Goal: Task Accomplishment & Management: Manage account settings

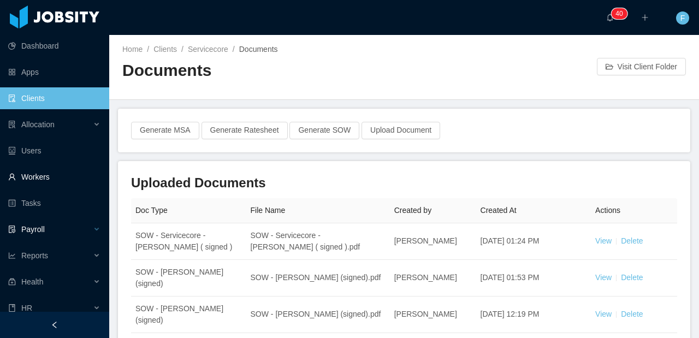
scroll to position [349, 0]
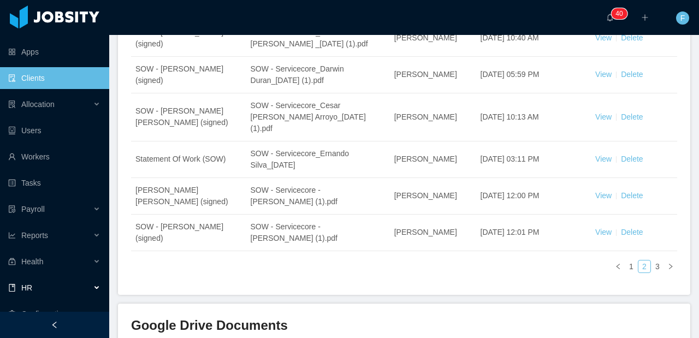
click at [28, 287] on span "HR" at bounding box center [26, 287] width 11 height 9
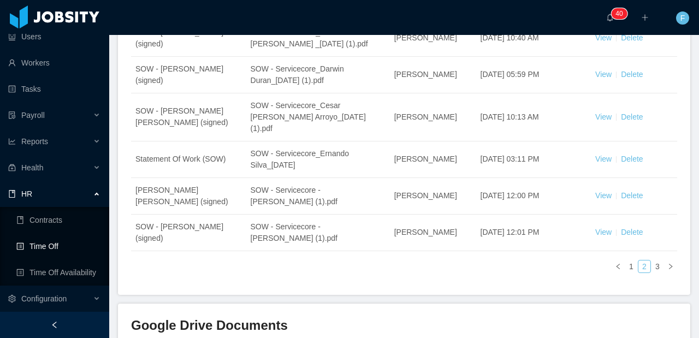
click at [52, 245] on link "Time Off" at bounding box center [58, 246] width 84 height 22
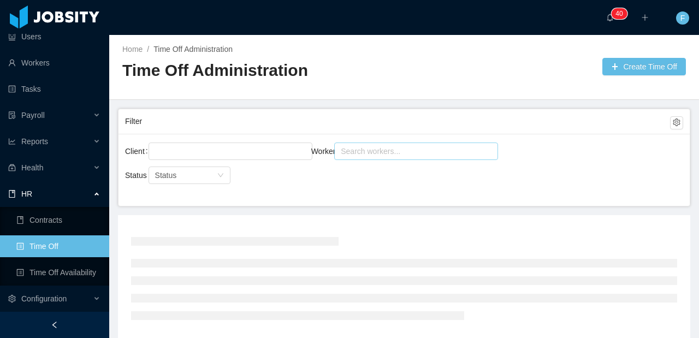
click at [366, 142] on div "Search workers..." at bounding box center [416, 150] width 164 height 17
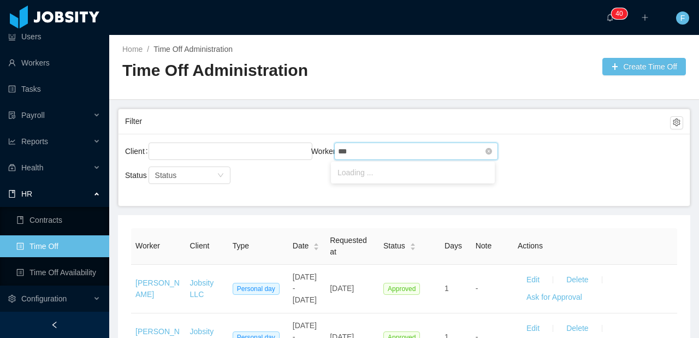
type input "****"
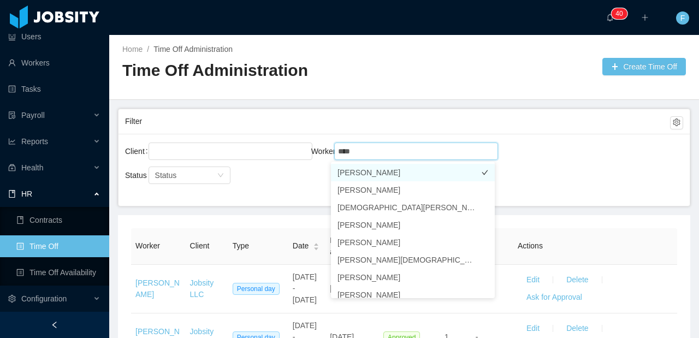
click at [372, 171] on li "[PERSON_NAME]" at bounding box center [413, 172] width 164 height 17
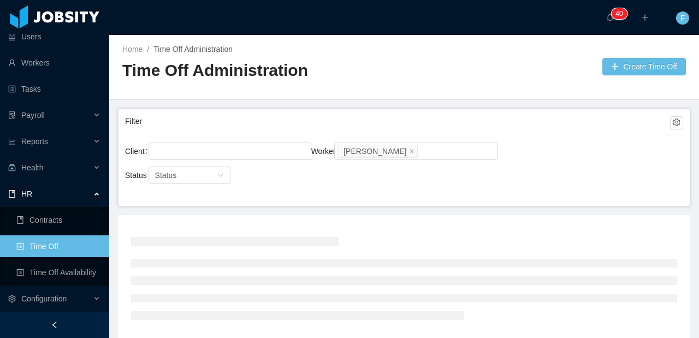
click at [578, 172] on div "Client Worker Search workers... [PERSON_NAME]" at bounding box center [404, 157] width 558 height 35
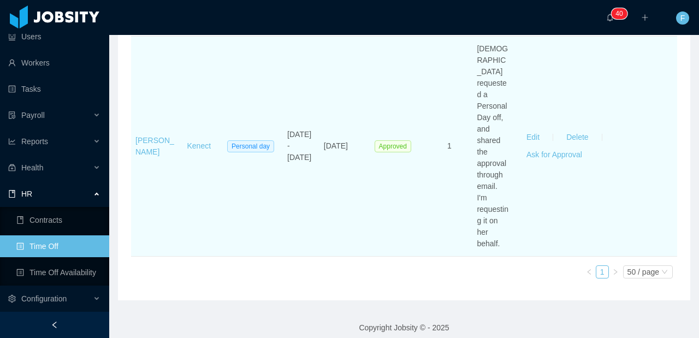
scroll to position [313, 0]
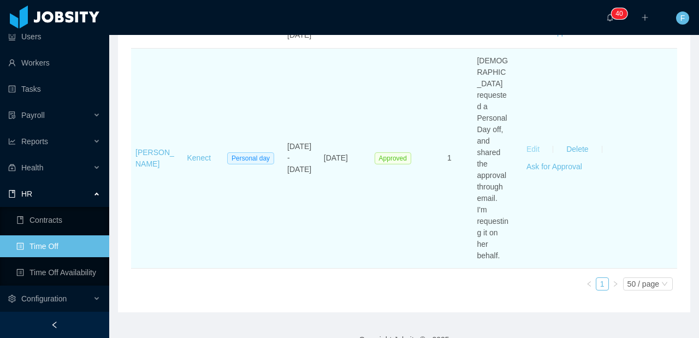
click at [528, 158] on button "Edit" at bounding box center [532, 149] width 31 height 17
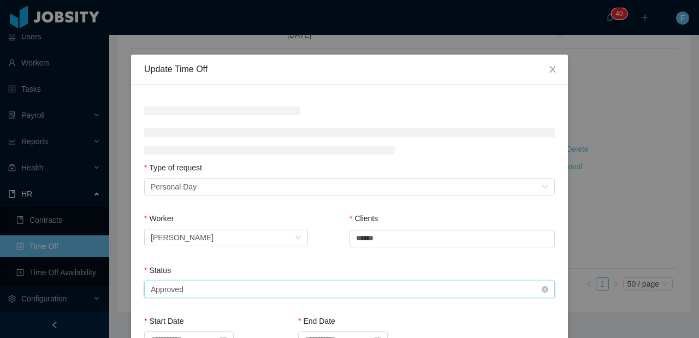
click at [233, 282] on div "Select status Approved" at bounding box center [346, 289] width 390 height 16
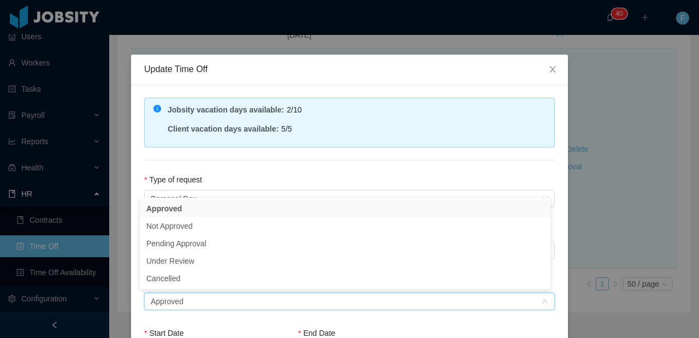
click at [659, 117] on div "**********" at bounding box center [349, 169] width 699 height 338
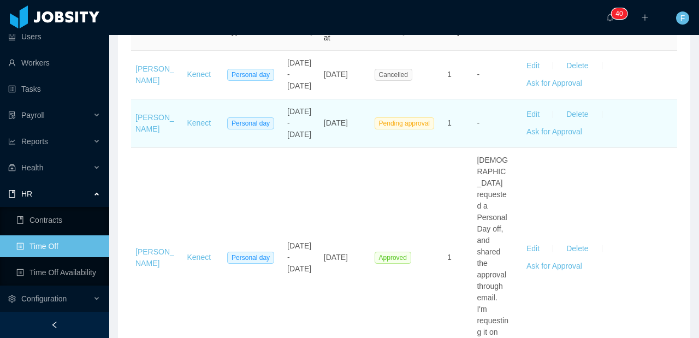
scroll to position [175, 0]
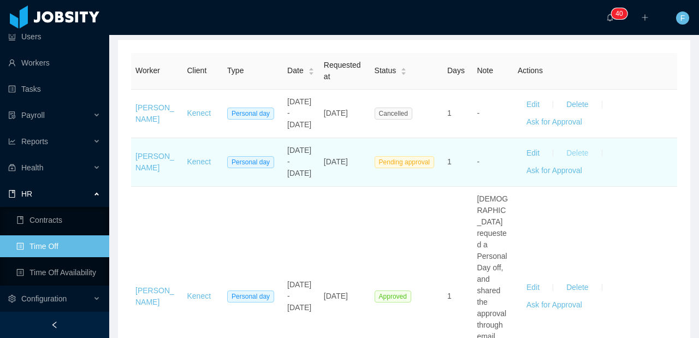
click at [568, 162] on button "Delete" at bounding box center [576, 153] width 39 height 17
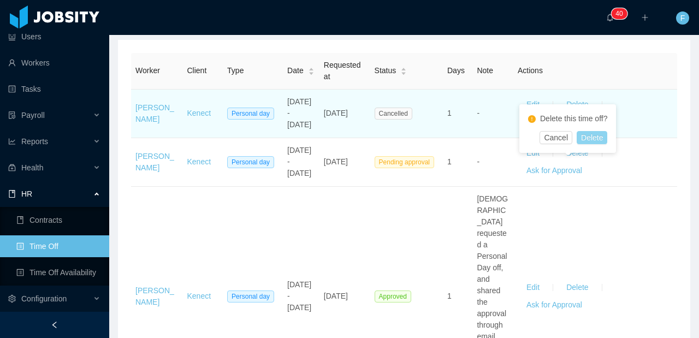
click at [598, 135] on button "Delete" at bounding box center [591, 137] width 31 height 13
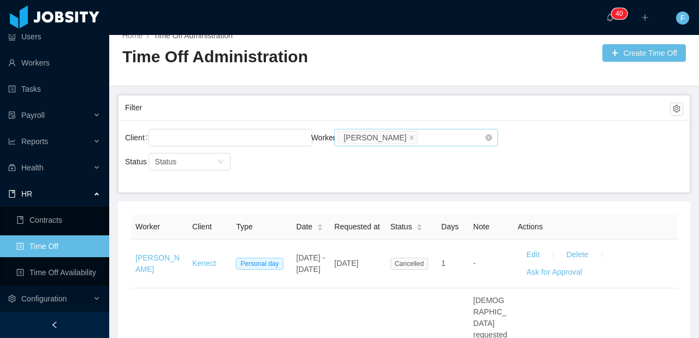
scroll to position [0, 0]
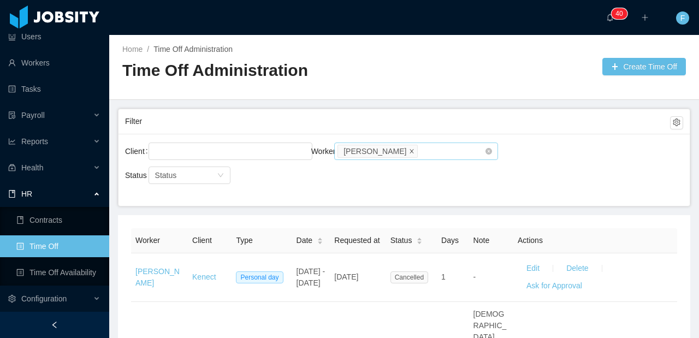
click at [409, 150] on icon "icon: close" at bounding box center [411, 150] width 5 height 5
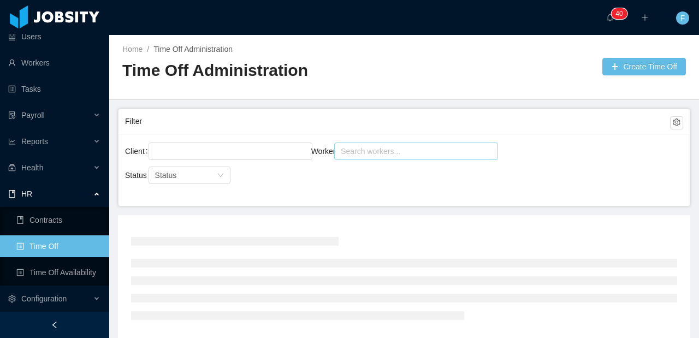
click at [383, 153] on div "Search workers..." at bounding box center [411, 151] width 141 height 11
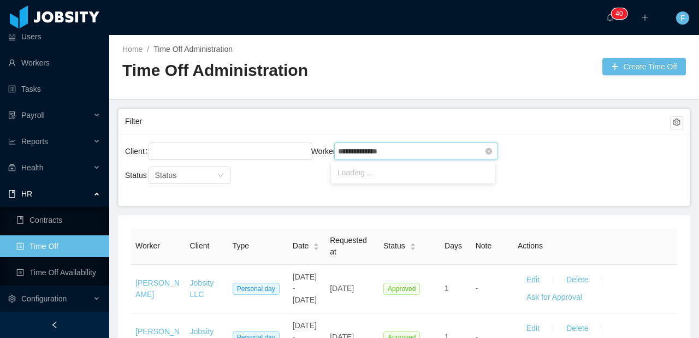
type input "**********"
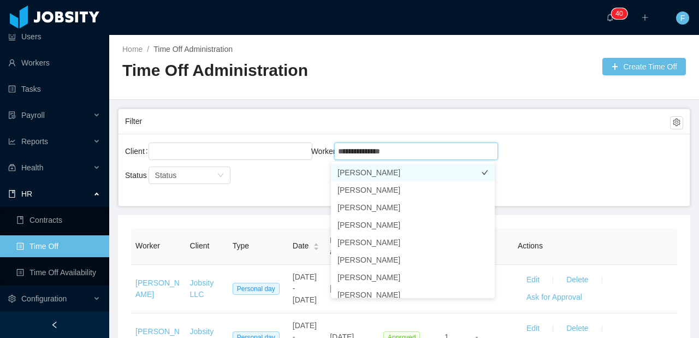
click at [381, 172] on li "[PERSON_NAME]" at bounding box center [413, 172] width 164 height 17
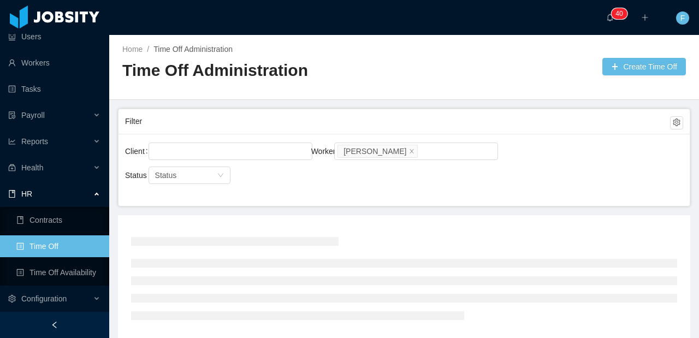
click at [554, 164] on div "Client Worker Search workers... [PERSON_NAME]" at bounding box center [404, 157] width 558 height 35
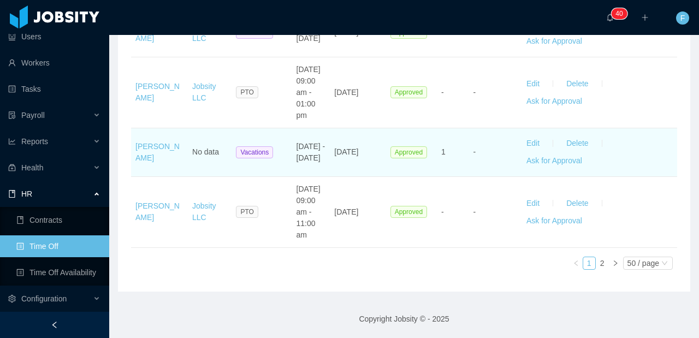
scroll to position [3248, 0]
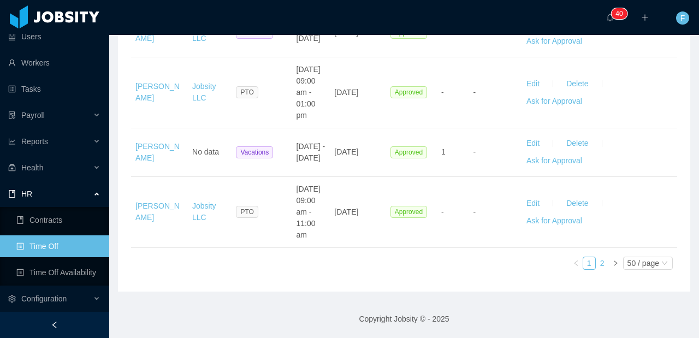
click at [596, 261] on link "2" at bounding box center [602, 263] width 12 height 12
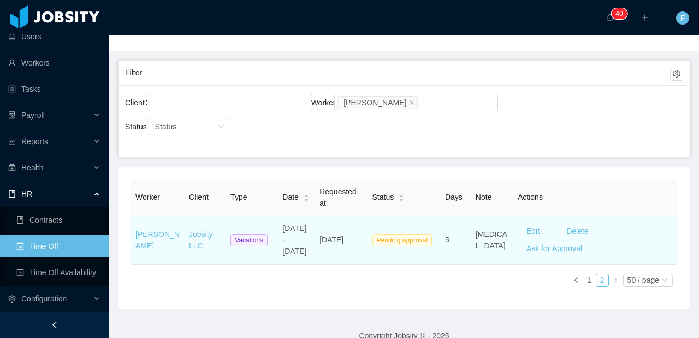
scroll to position [65, 0]
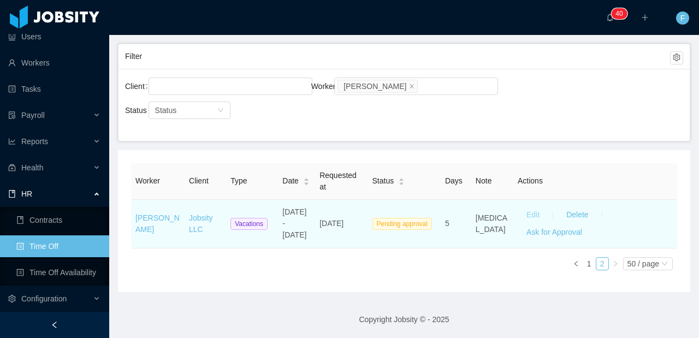
click at [523, 215] on button "Edit" at bounding box center [532, 214] width 31 height 17
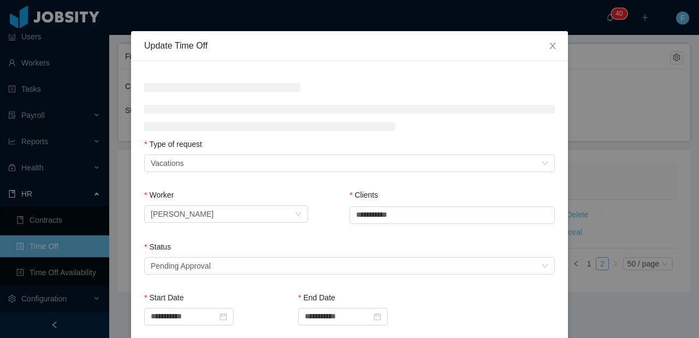
scroll to position [77, 0]
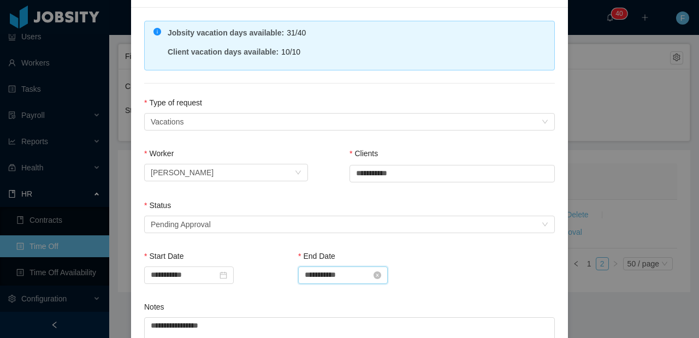
click at [323, 275] on input "**********" at bounding box center [343, 274] width 90 height 17
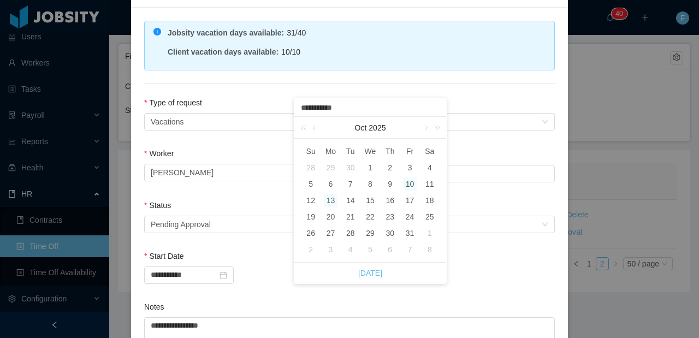
click at [410, 183] on div "10" at bounding box center [409, 183] width 13 height 13
type input "**********"
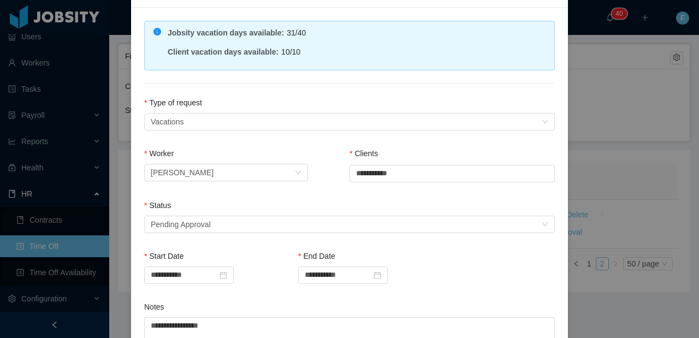
click at [438, 256] on div "**********" at bounding box center [349, 276] width 410 height 51
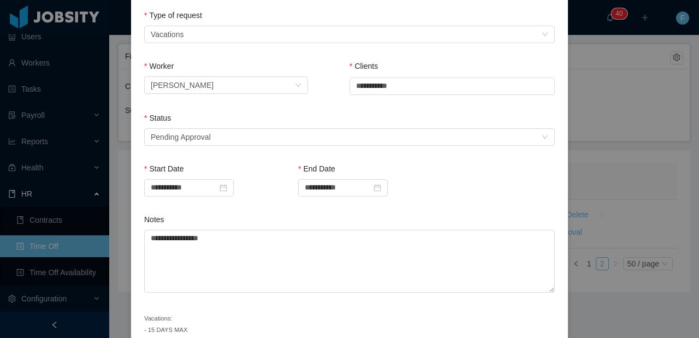
scroll to position [227, 0]
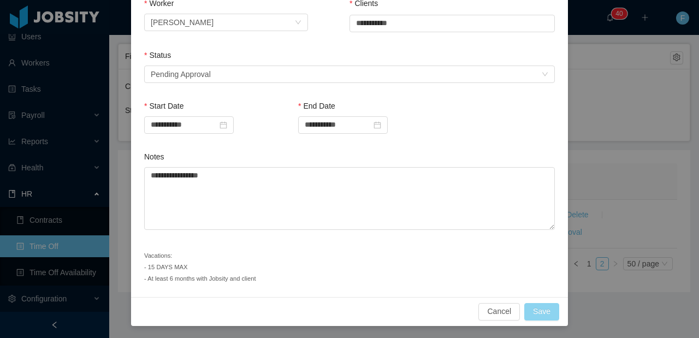
click at [532, 306] on button "Save" at bounding box center [541, 311] width 35 height 17
